Goal: Task Accomplishment & Management: Use online tool/utility

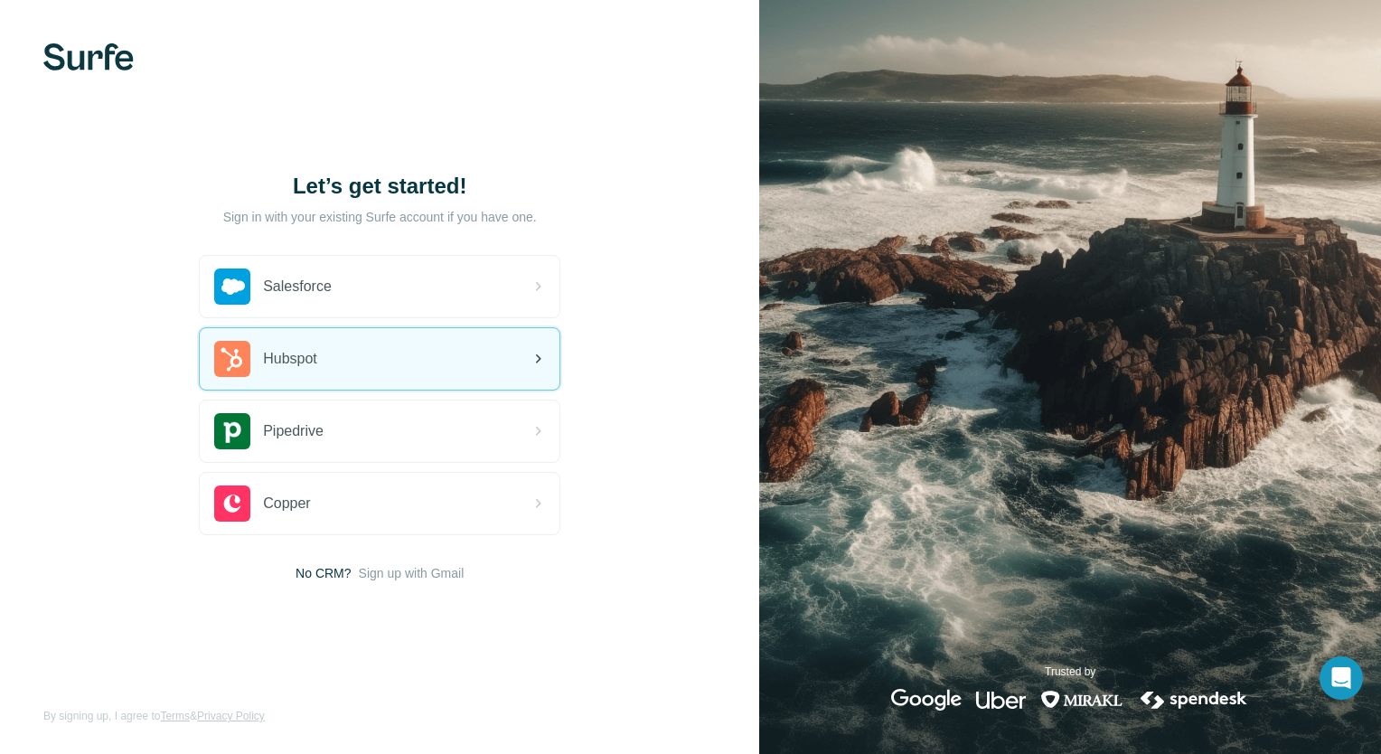
click at [501, 353] on div "Hubspot" at bounding box center [380, 358] width 360 height 61
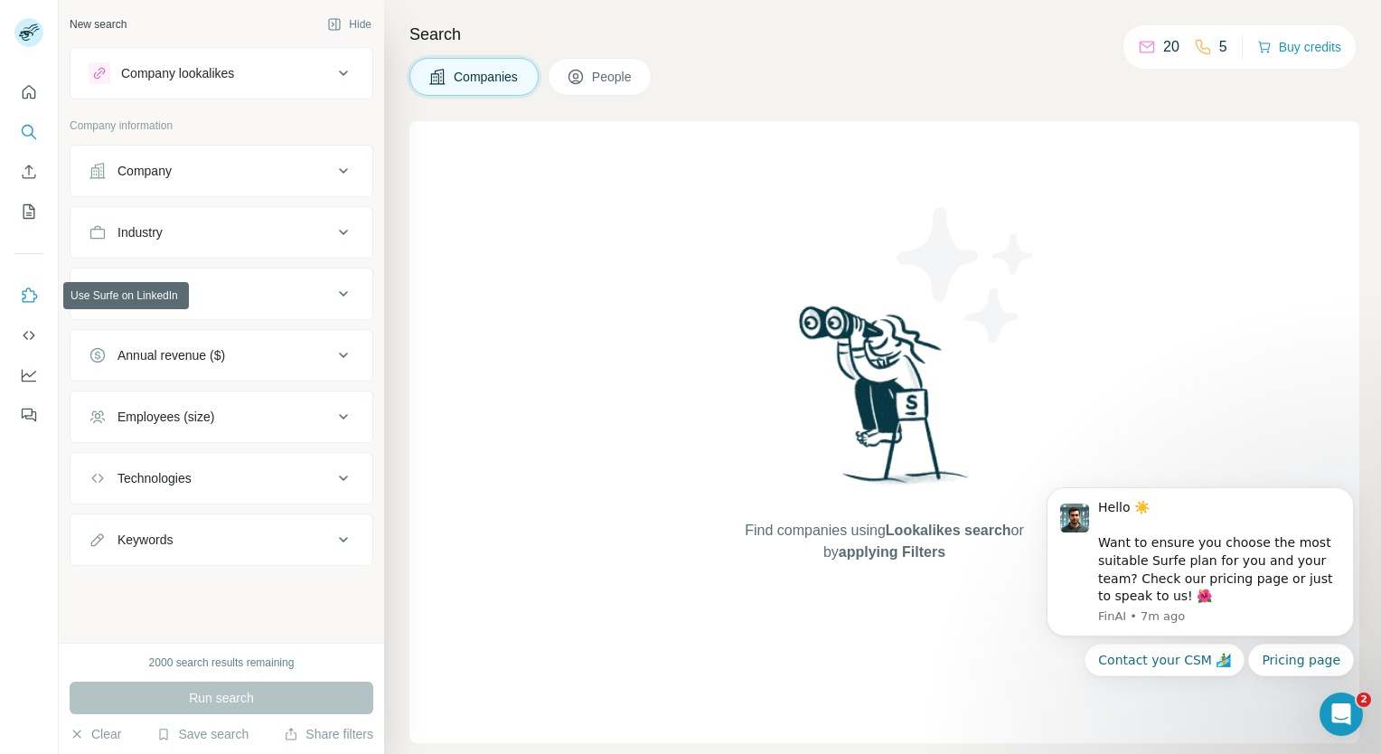
click at [24, 306] on button "Use Surfe on LinkedIn" at bounding box center [28, 295] width 29 height 33
